Goal: Information Seeking & Learning: Learn about a topic

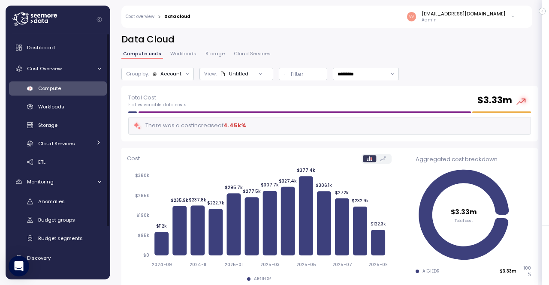
click at [55, 84] on div "Compute" at bounding box center [69, 88] width 63 height 9
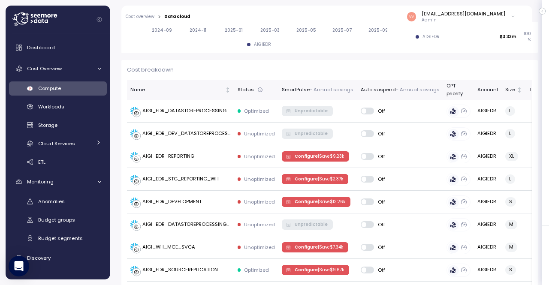
scroll to position [236, 0]
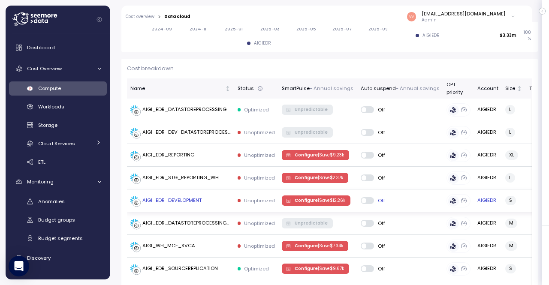
click at [319, 200] on p "| Save $ 12.26k" at bounding box center [331, 201] width 27 height 6
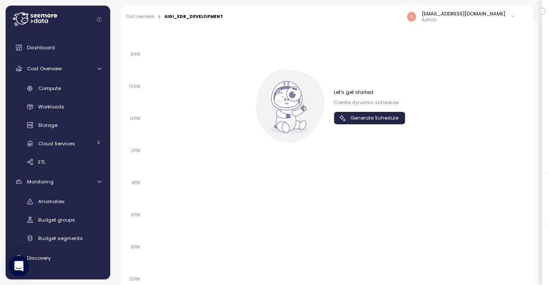
scroll to position [877, 0]
click at [373, 112] on span "Generate Schedule" at bounding box center [374, 118] width 48 height 12
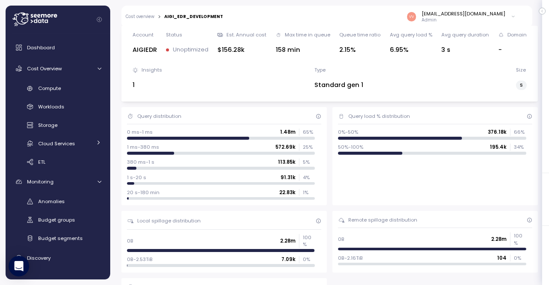
scroll to position [0, 0]
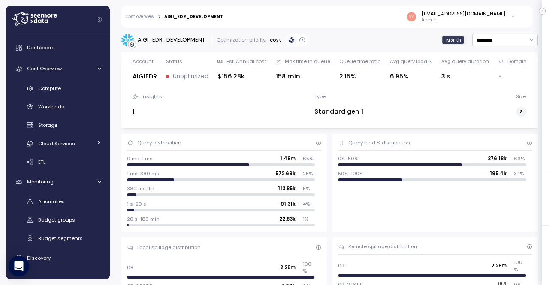
click at [145, 18] on link "Cost overview" at bounding box center [140, 17] width 29 height 4
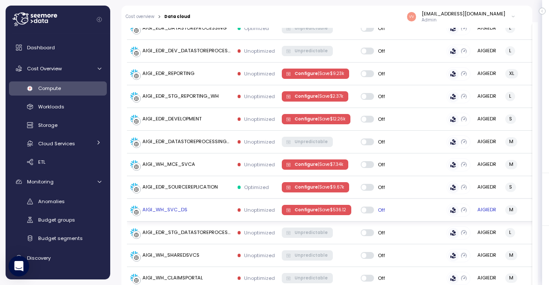
scroll to position [310, 0]
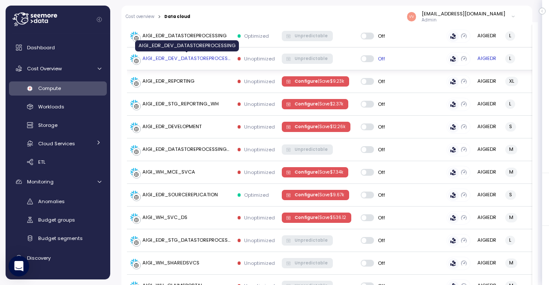
click at [183, 55] on div "AIGI_EDR_DEV_DATASTOREPROCESSING" at bounding box center [186, 59] width 88 height 8
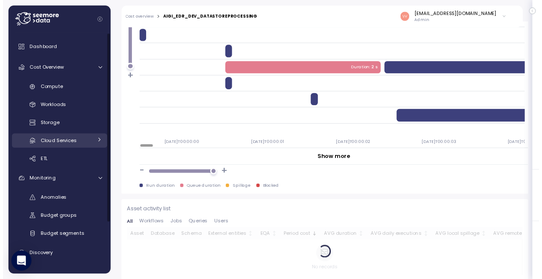
scroll to position [64, 0]
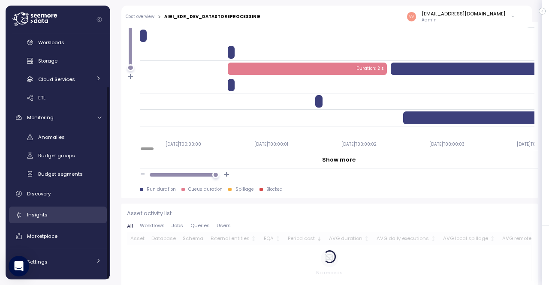
click at [44, 216] on span "Insights" at bounding box center [37, 214] width 21 height 7
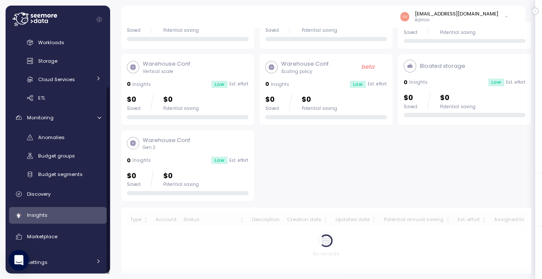
scroll to position [156, 0]
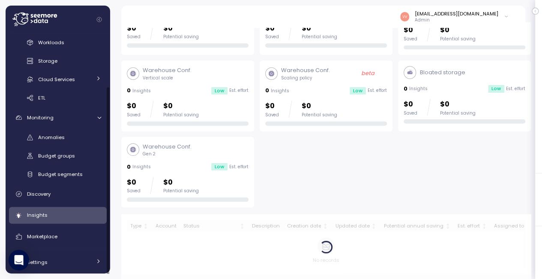
click at [44, 221] on link "Insights" at bounding box center [58, 215] width 98 height 17
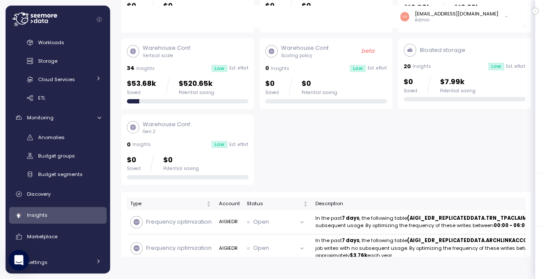
scroll to position [0, 0]
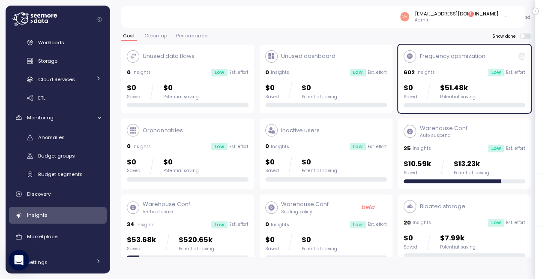
click at [436, 133] on div "Warehouse Conf. Auto suspend 25 Insights Low Est. effort $10.59k Saved $13.23k …" at bounding box center [465, 153] width 122 height 59
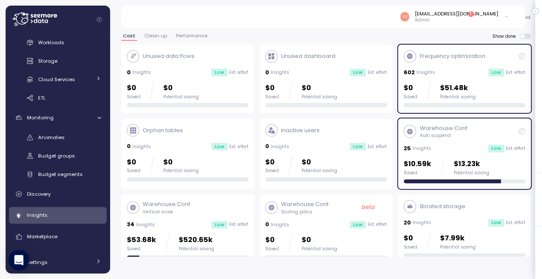
click at [524, 53] on div at bounding box center [522, 56] width 7 height 7
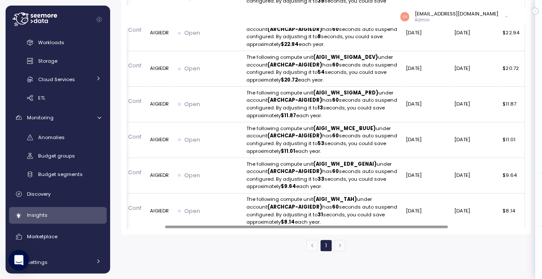
scroll to position [0, 82]
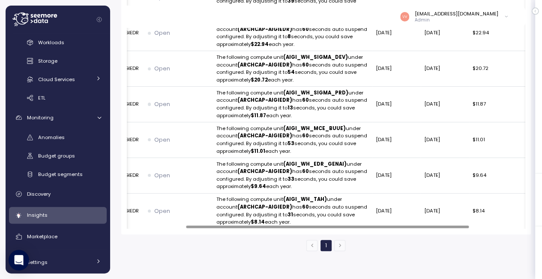
click at [378, 225] on div at bounding box center [327, 226] width 283 height 3
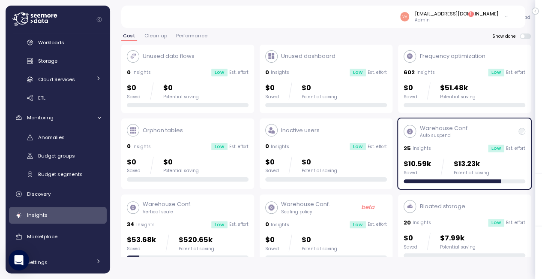
scroll to position [0, 0]
